Goal: Transaction & Acquisition: Obtain resource

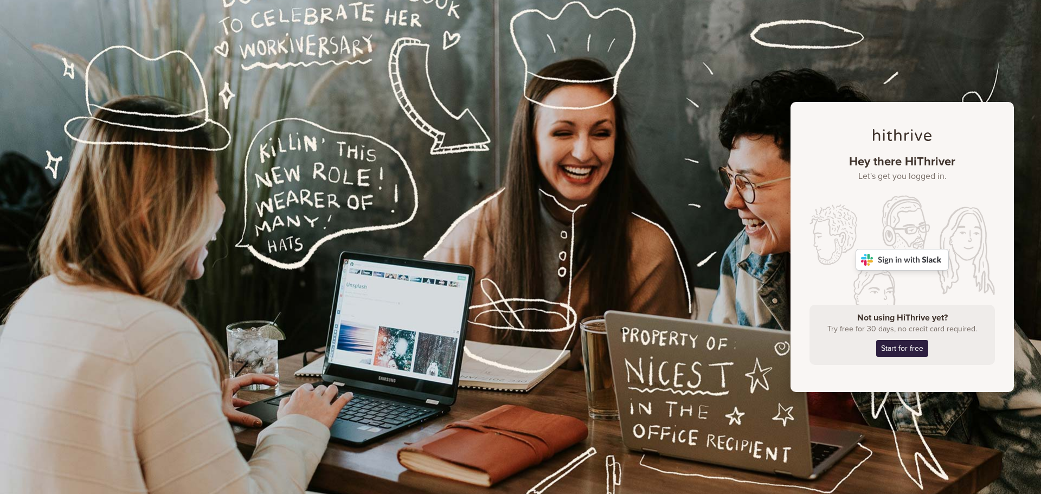
click at [471, 235] on div "Hey there HiThriver Let's get you logged in. Not using HiThrive yet? Try free f…" at bounding box center [520, 247] width 1041 height 494
click at [912, 260] on img at bounding box center [902, 260] width 93 height 22
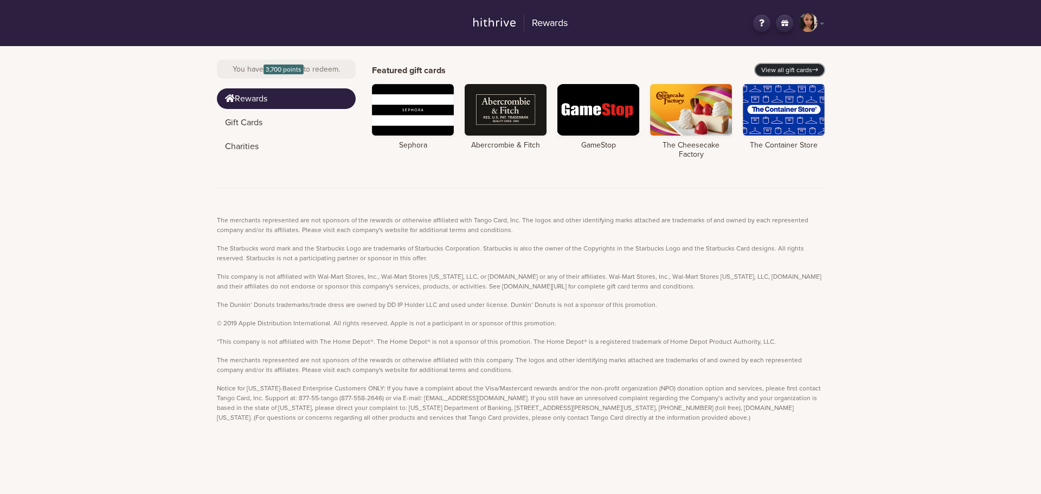
click at [788, 66] on link "View all gift cards" at bounding box center [790, 70] width 69 height 12
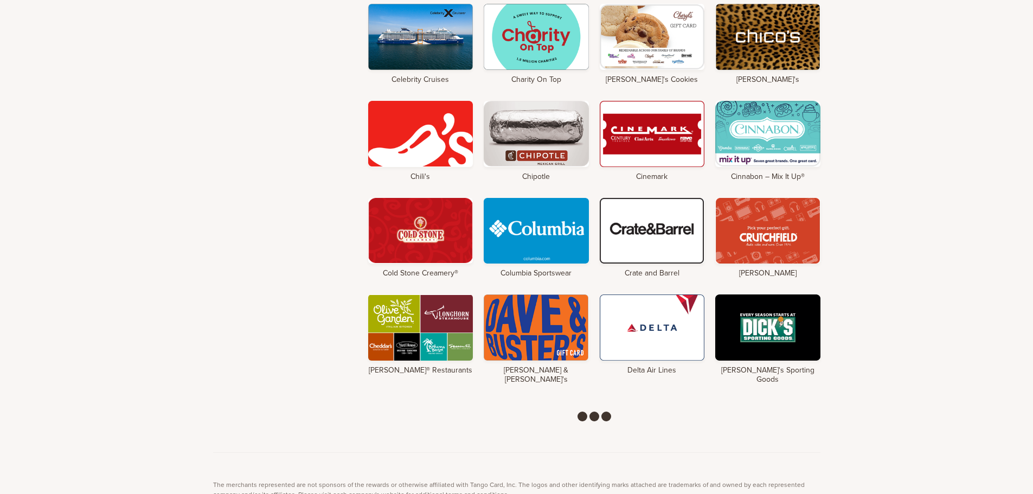
scroll to position [1193, 0]
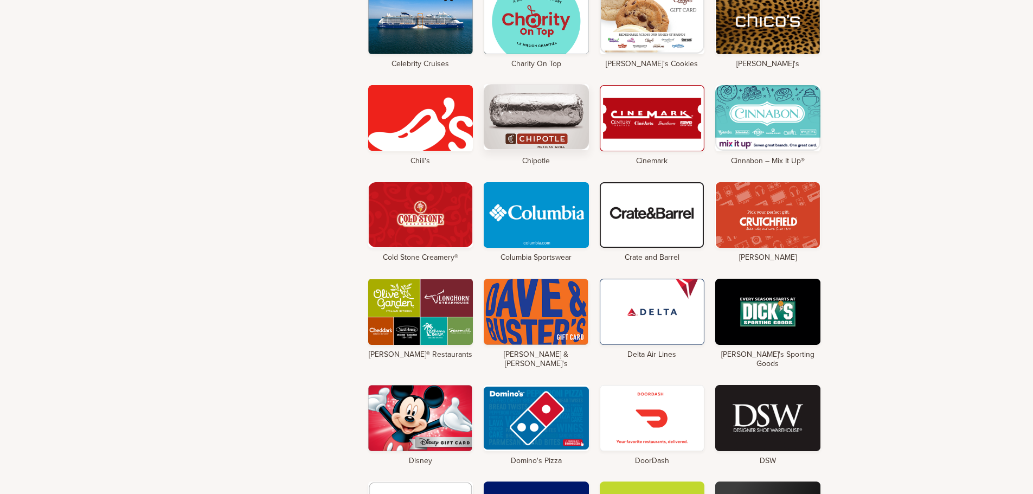
click at [507, 119] on div at bounding box center [536, 117] width 105 height 66
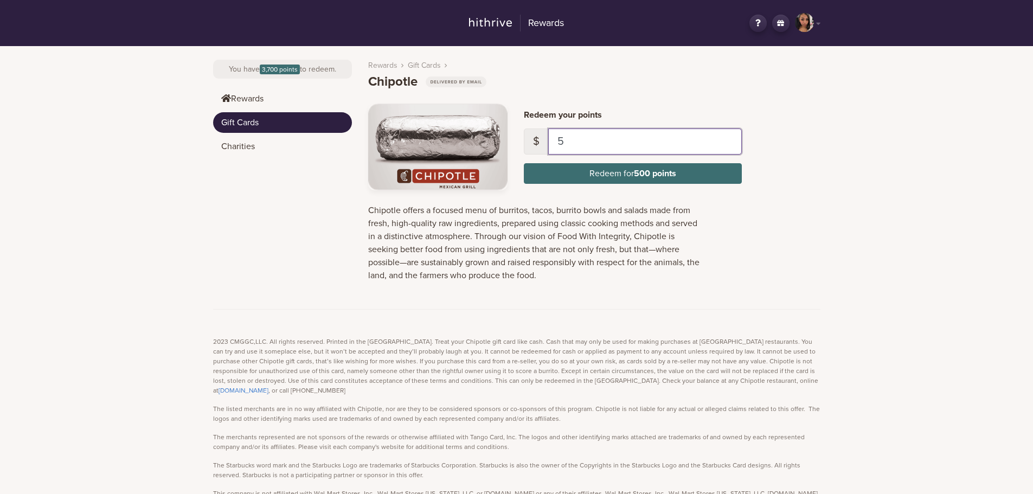
click at [588, 141] on input "5" at bounding box center [645, 142] width 194 height 26
click at [586, 89] on header "Rewards Gift Cards Chipotle" at bounding box center [594, 71] width 452 height 39
click at [819, 22] on link "SA" at bounding box center [807, 23] width 25 height 21
click at [677, 57] on header "Rewards Gift Cards Chipotle" at bounding box center [594, 71] width 452 height 39
click at [494, 24] on img at bounding box center [490, 22] width 43 height 9
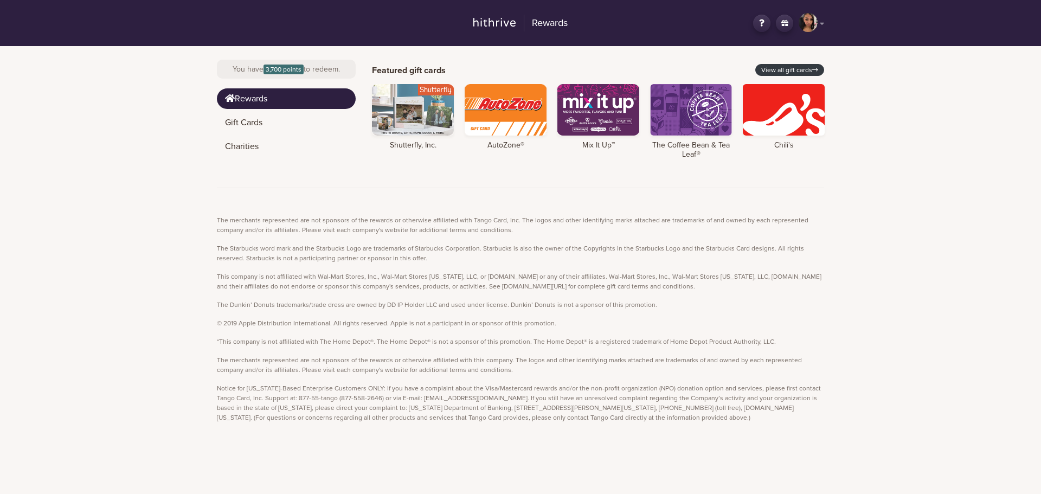
click at [822, 21] on link "SA" at bounding box center [811, 23] width 25 height 21
click at [686, 36] on header "Rewards SA Hey, [PERSON_NAME] Logout Change country" at bounding box center [520, 23] width 1041 height 46
